Goal: Task Accomplishment & Management: Manage account settings

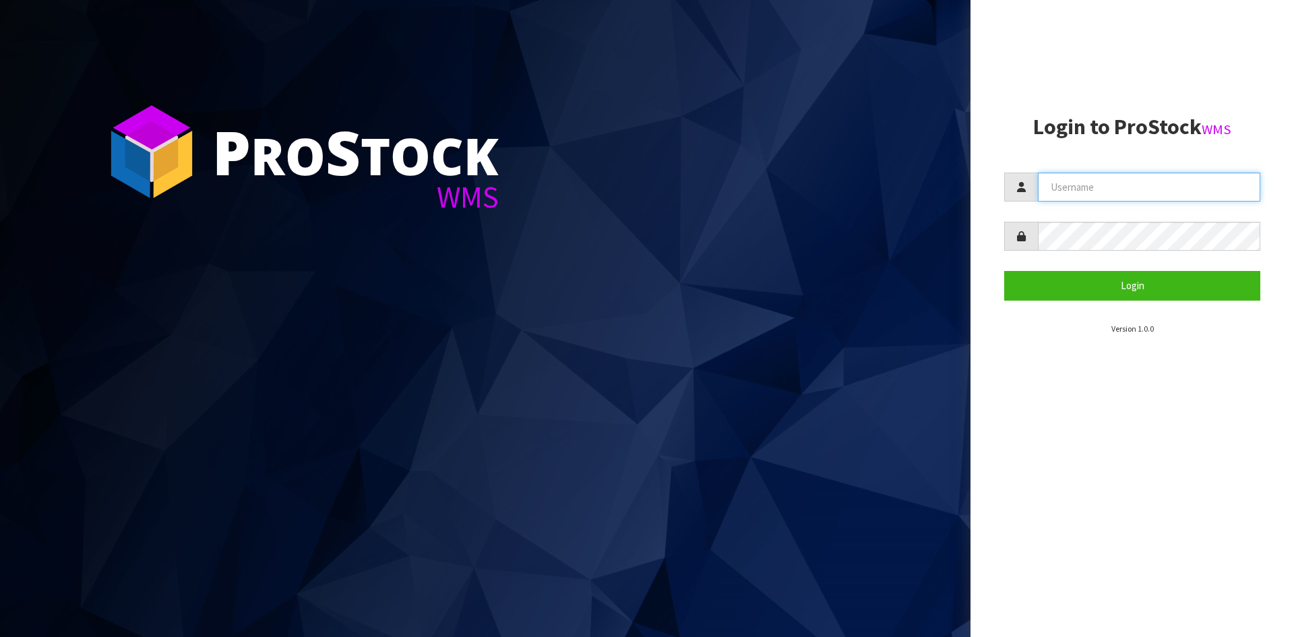
click at [1133, 191] on input "text" at bounding box center [1149, 187] width 222 height 29
type input "[EMAIL_ADDRESS][DOMAIN_NAME]"
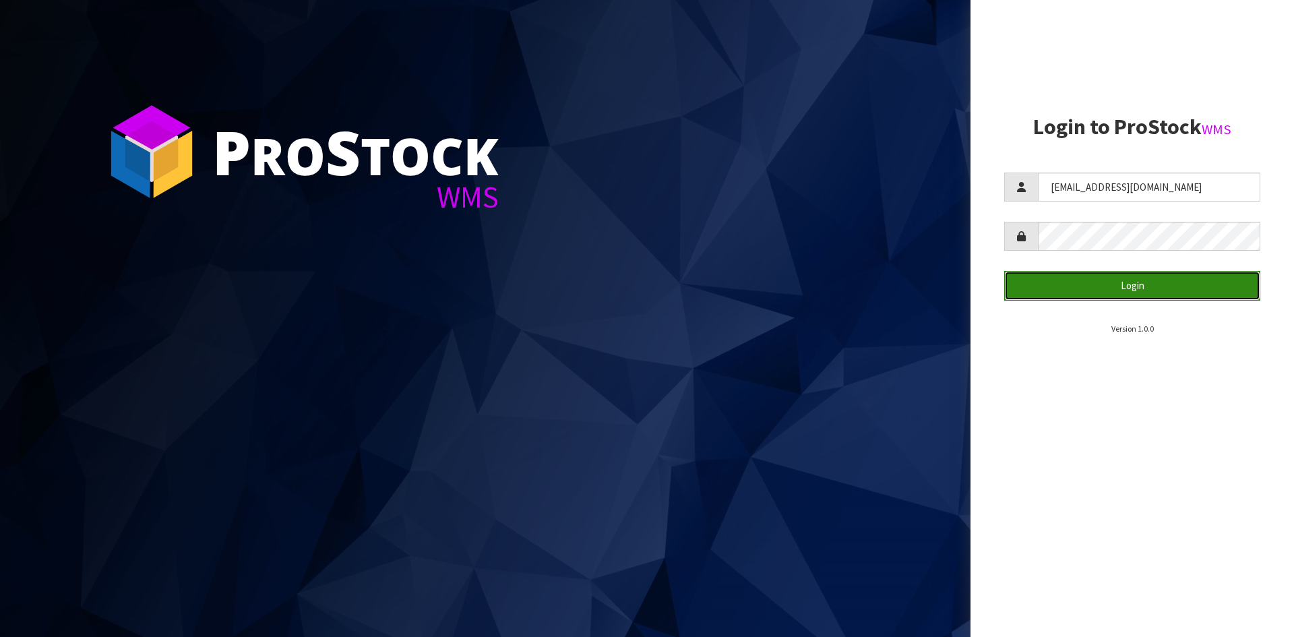
click at [1132, 288] on button "Login" at bounding box center [1132, 285] width 256 height 29
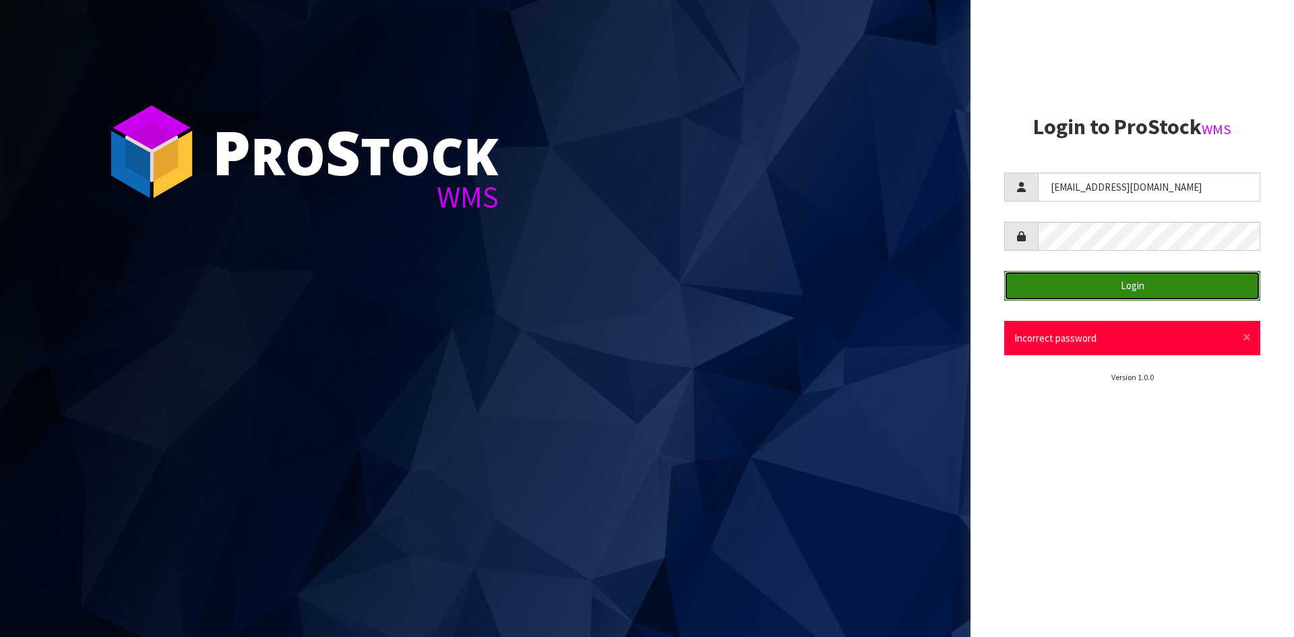
click at [1146, 285] on button "Login" at bounding box center [1132, 285] width 256 height 29
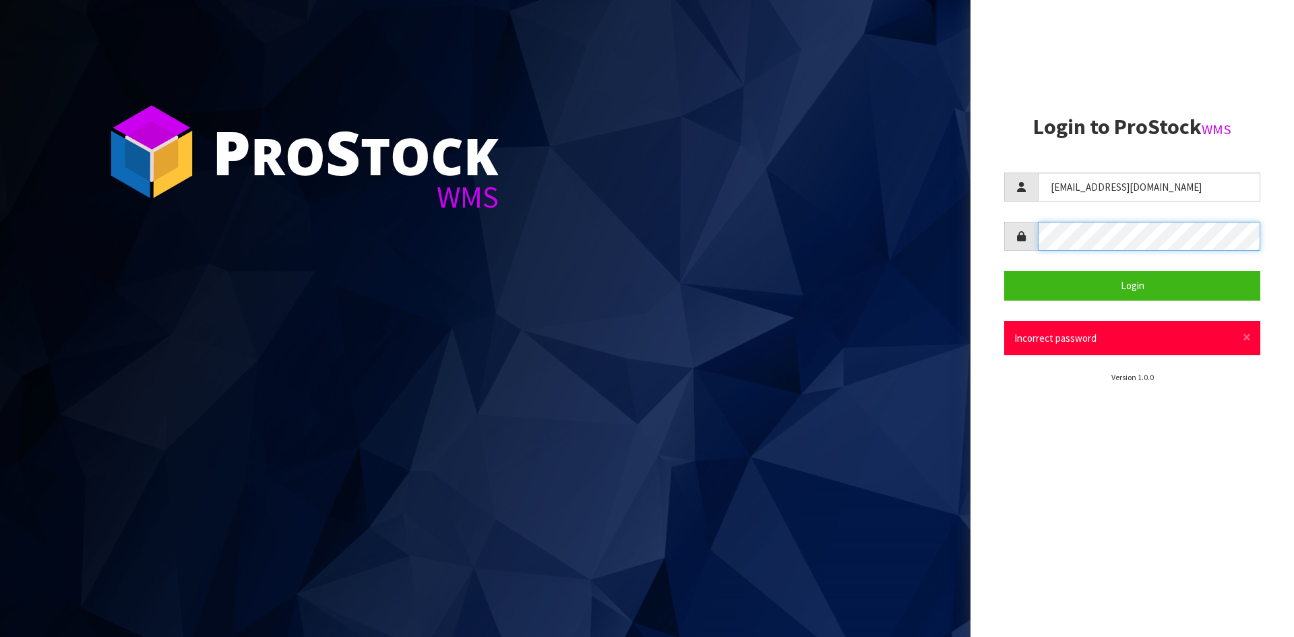
click at [1004, 271] on button "Login" at bounding box center [1132, 285] width 256 height 29
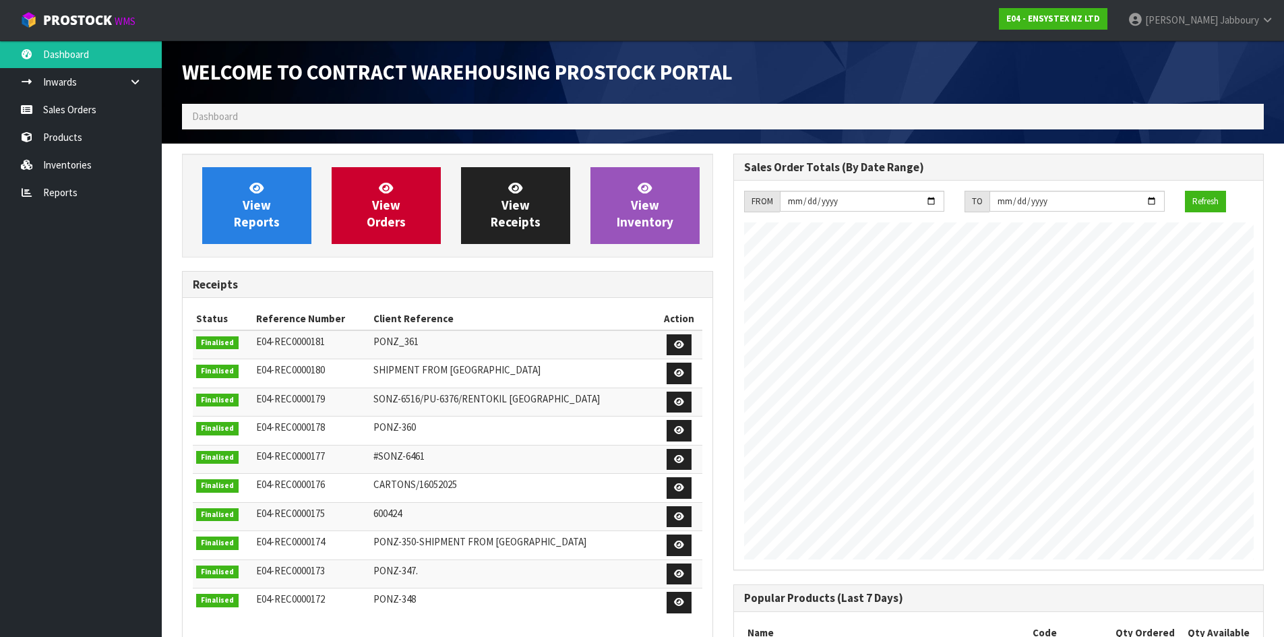
scroll to position [747, 551]
click at [427, 117] on ol "Dashboard" at bounding box center [723, 116] width 1082 height 25
click at [498, 115] on ol "Dashboard" at bounding box center [723, 116] width 1082 height 25
click at [385, 198] on span "View Orders" at bounding box center [386, 205] width 39 height 51
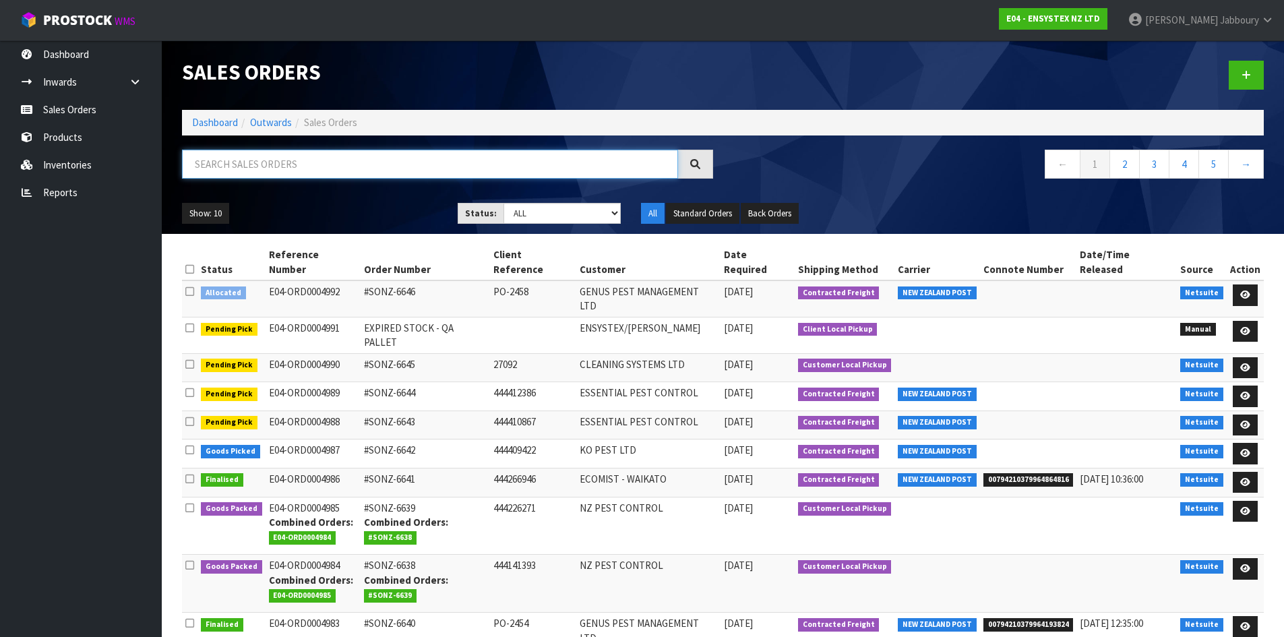
click at [292, 168] on input "text" at bounding box center [430, 164] width 496 height 29
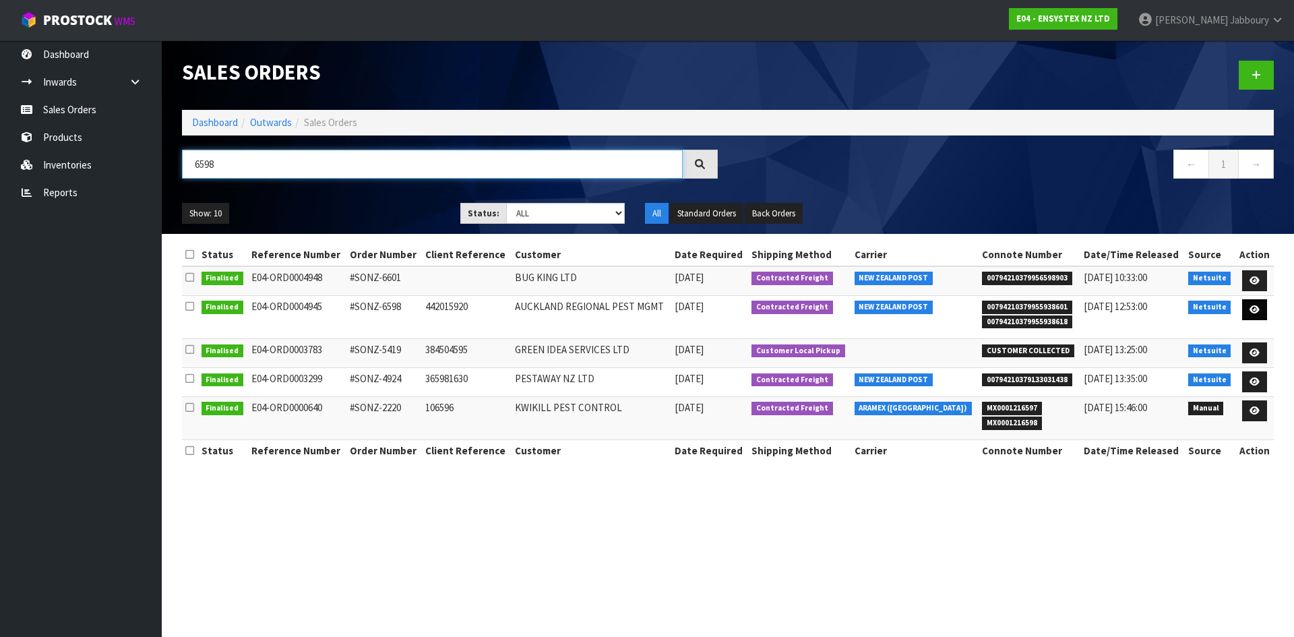
type input "6598"
click at [1253, 307] on icon at bounding box center [1254, 309] width 10 height 9
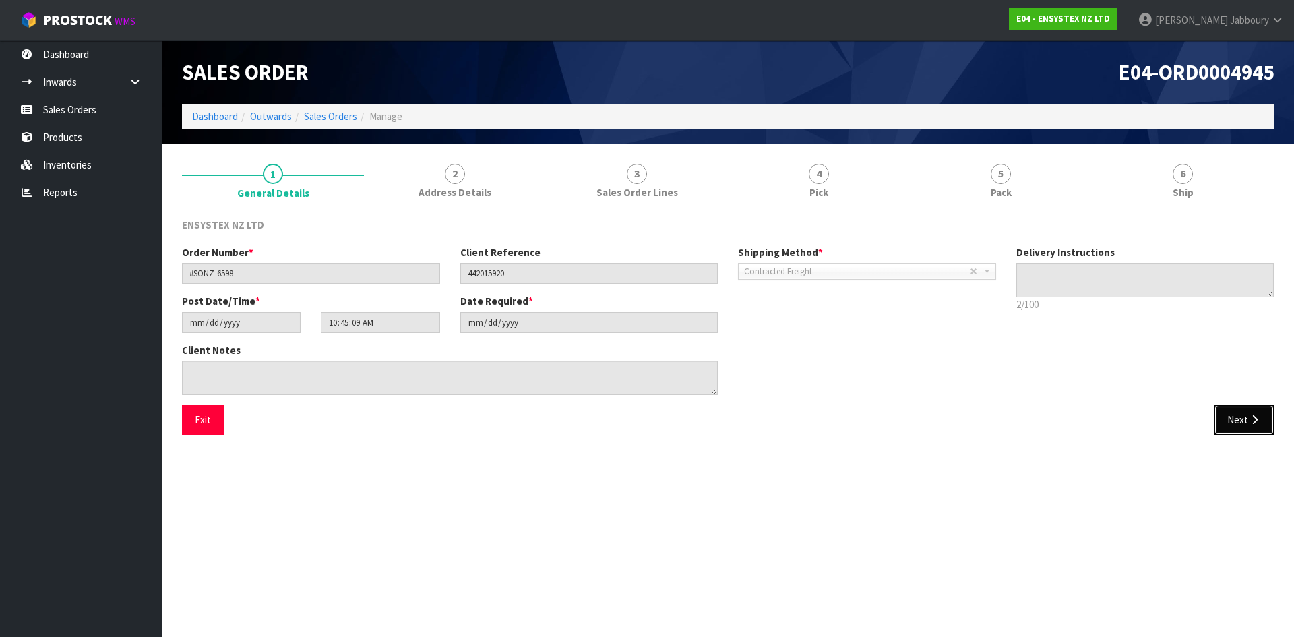
click at [1242, 419] on button "Next" at bounding box center [1243, 419] width 59 height 29
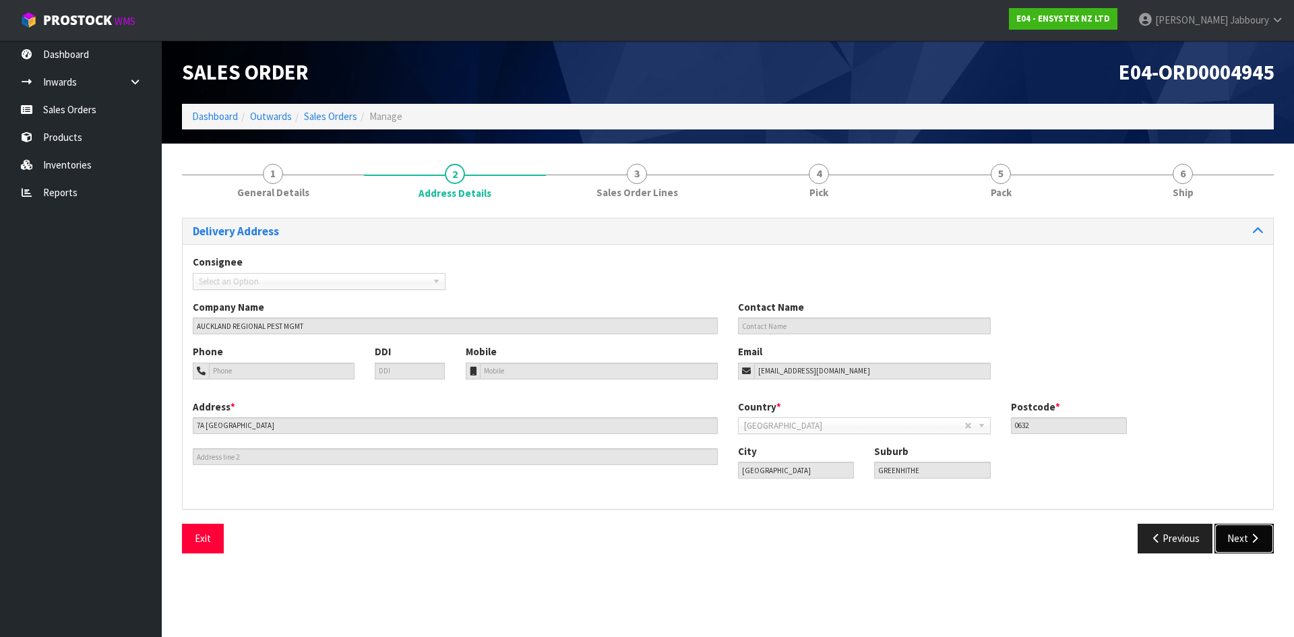
click at [1249, 535] on icon "button" at bounding box center [1254, 538] width 13 height 10
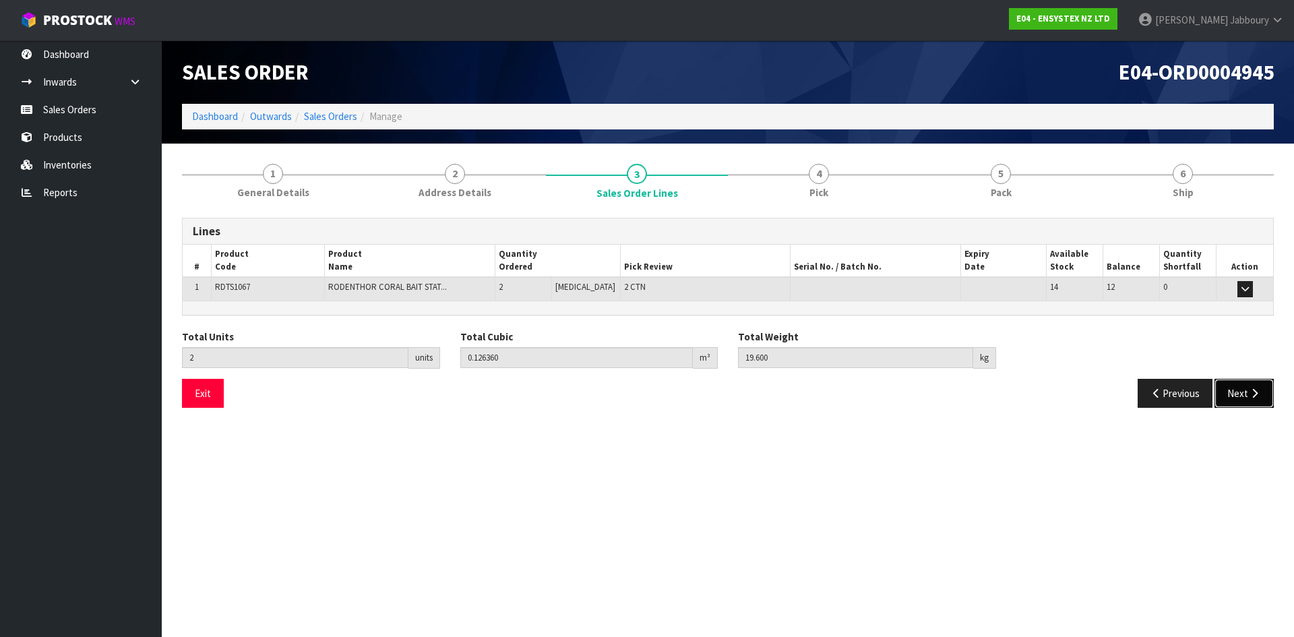
click at [1250, 390] on icon "button" at bounding box center [1254, 393] width 13 height 10
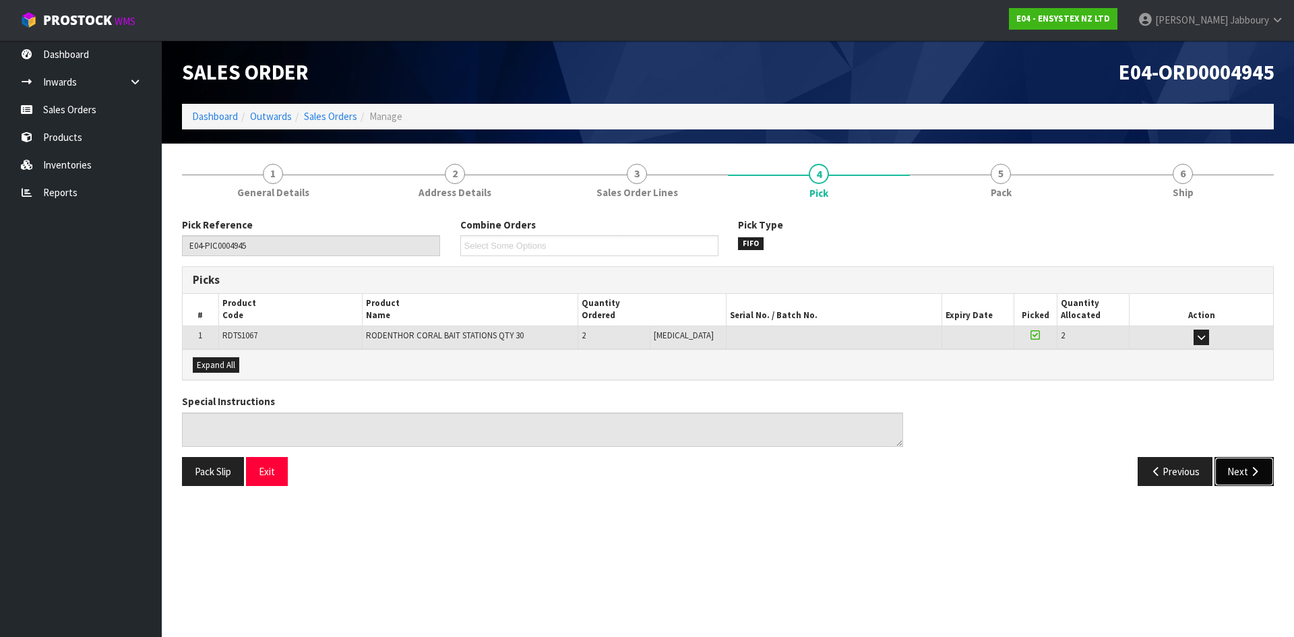
click at [1246, 468] on button "Next" at bounding box center [1243, 471] width 59 height 29
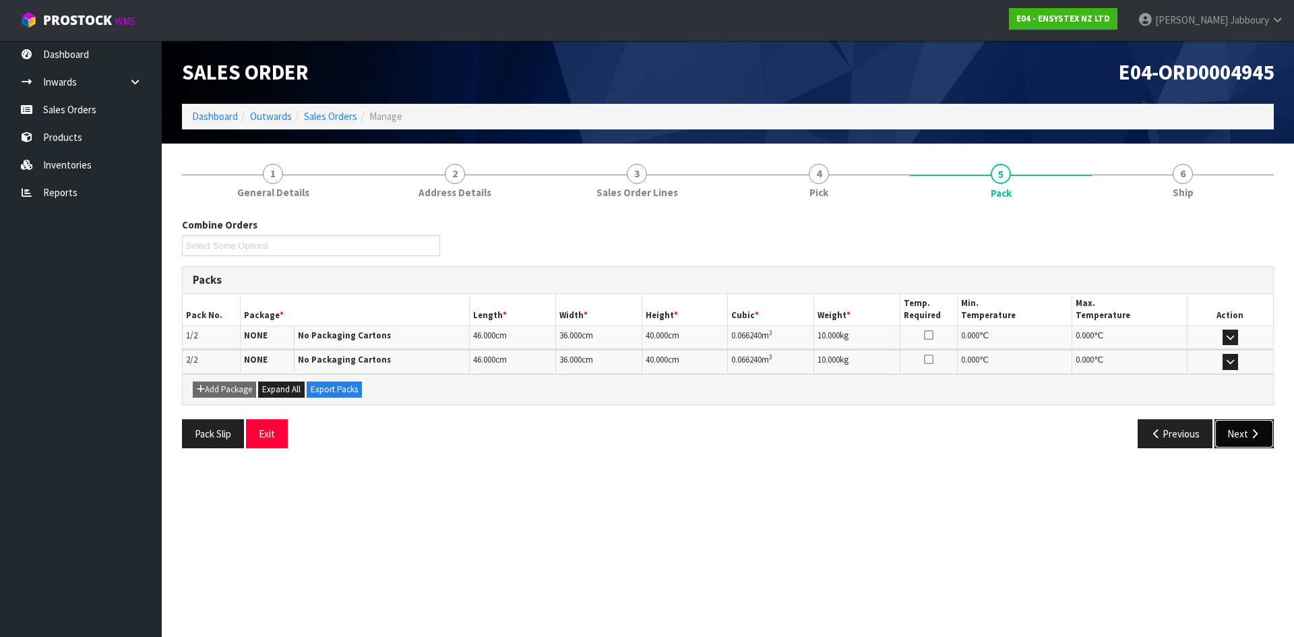
click at [1231, 432] on button "Next" at bounding box center [1243, 433] width 59 height 29
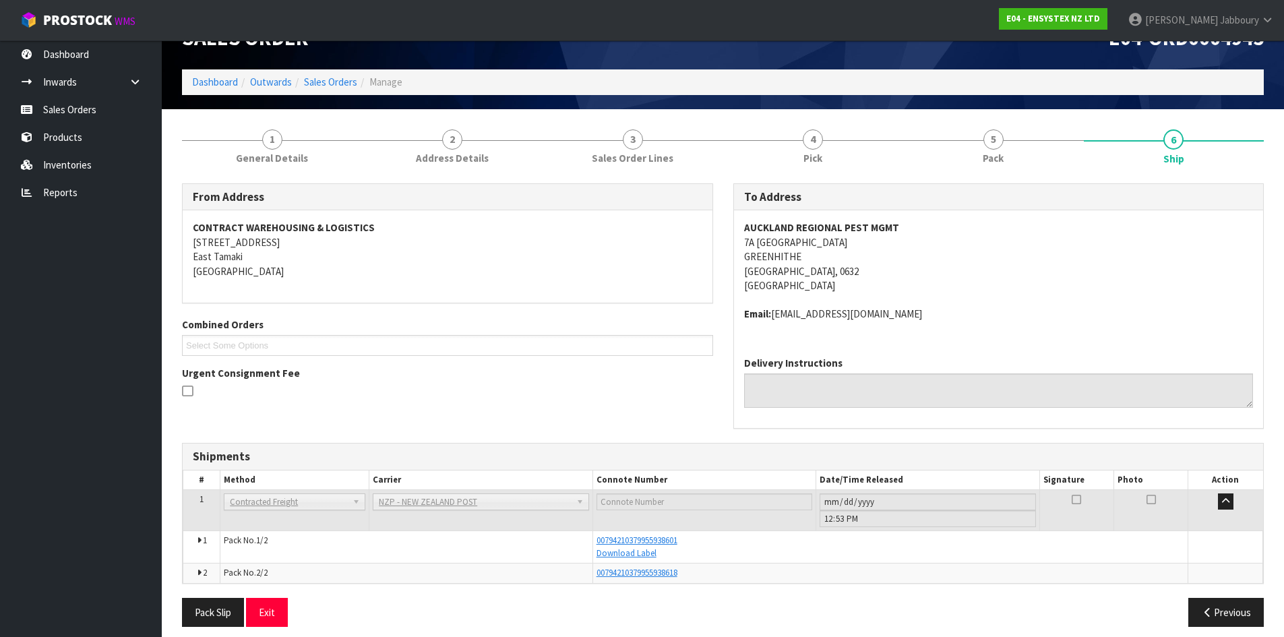
scroll to position [44, 0]
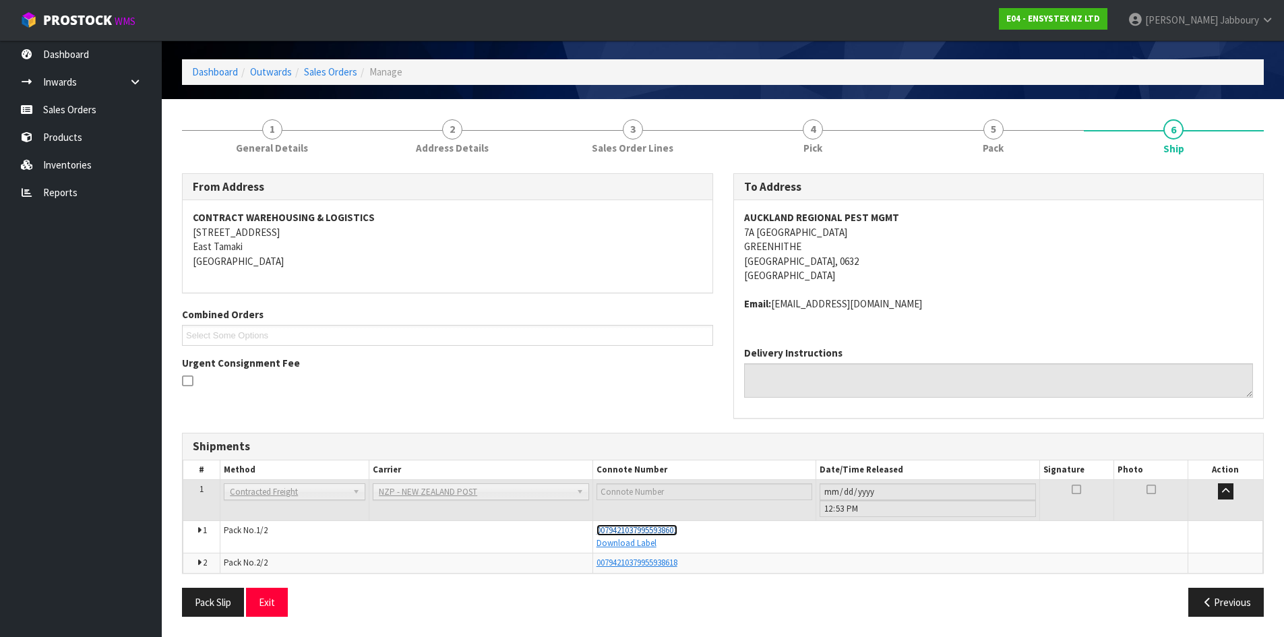
click at [647, 529] on span "00794210379955938601" at bounding box center [636, 529] width 81 height 11
click at [648, 561] on span "00794210379955938618" at bounding box center [636, 562] width 81 height 11
click at [619, 532] on span "00794210379955938601" at bounding box center [636, 529] width 81 height 11
click at [1260, 16] on link "[PERSON_NAME]" at bounding box center [1200, 20] width 166 height 40
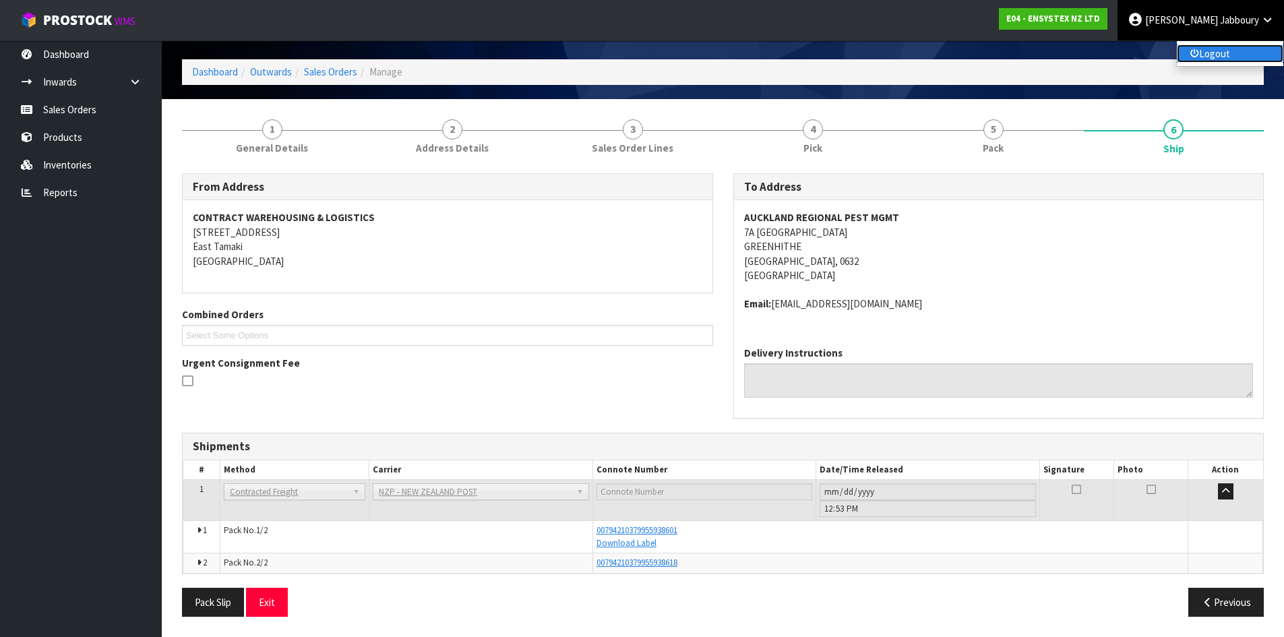
click at [1235, 53] on link "Logout" at bounding box center [1230, 53] width 106 height 18
